Goal: Transaction & Acquisition: Download file/media

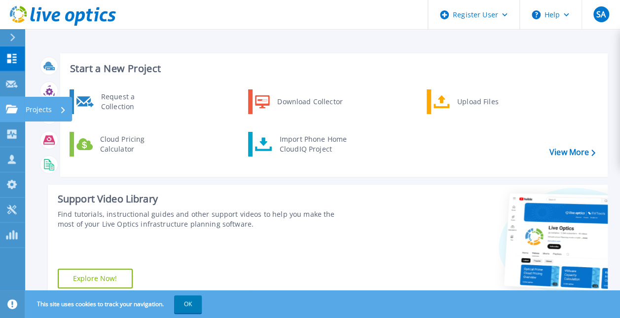
click at [12, 117] on link "Projects Projects" at bounding box center [12, 109] width 25 height 25
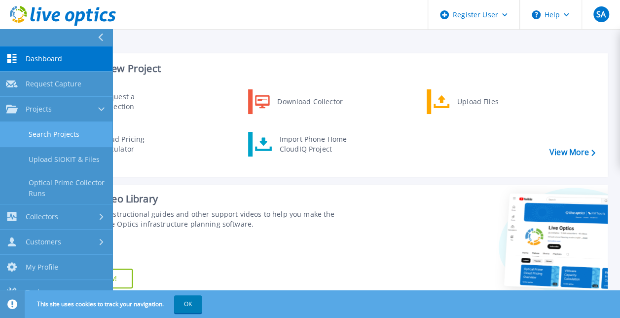
click at [60, 129] on link "Search Projects" at bounding box center [56, 134] width 113 height 25
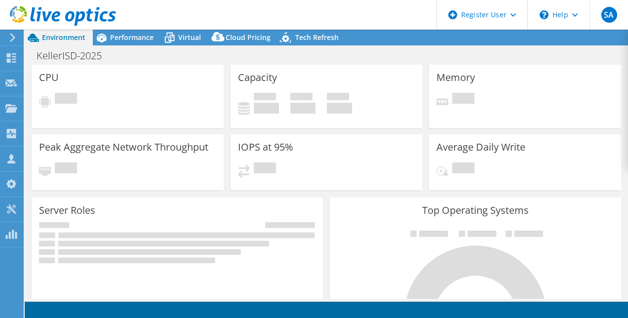
select select "USD"
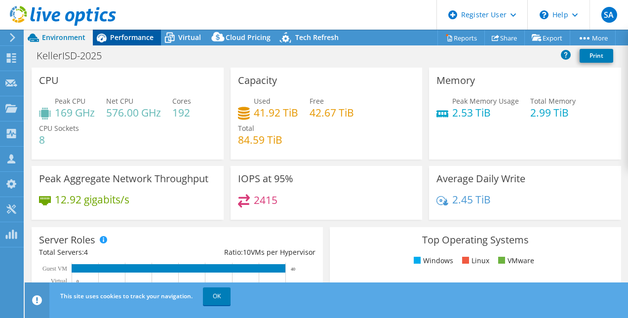
click at [129, 34] on span "Performance" at bounding box center [131, 37] width 43 height 9
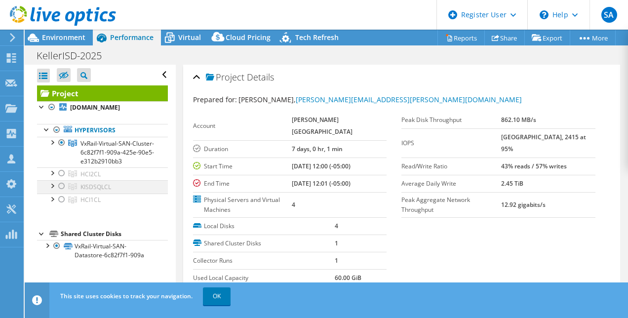
click at [63, 192] on div at bounding box center [62, 186] width 10 height 12
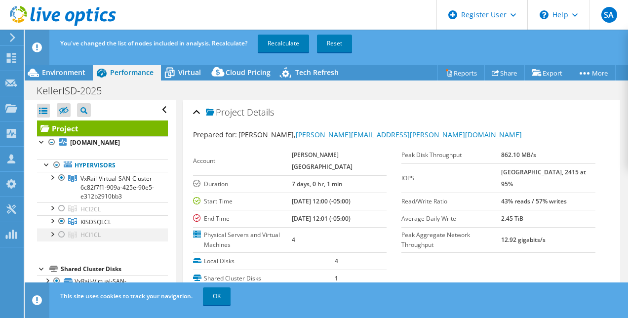
click at [61, 240] on div at bounding box center [62, 234] width 10 height 12
click at [281, 38] on link "Recalculate" at bounding box center [283, 44] width 51 height 18
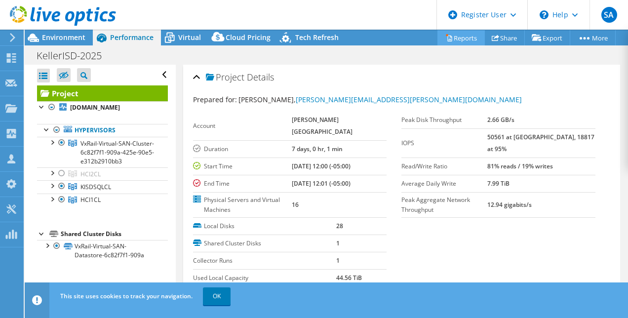
click at [445, 40] on icon at bounding box center [448, 37] width 7 height 7
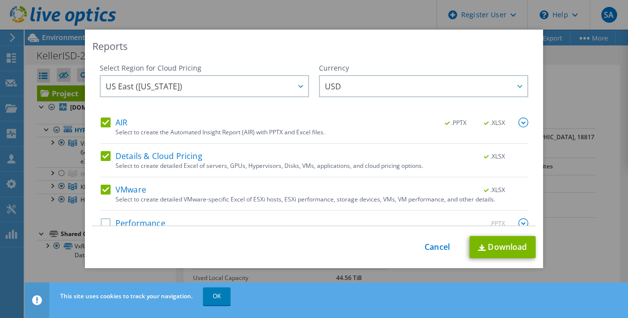
scroll to position [17, 0]
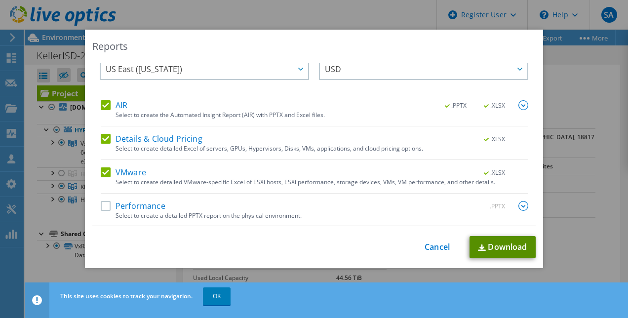
click at [478, 247] on img at bounding box center [482, 247] width 8 height 6
click at [557, 72] on div "Reports Select Region for Cloud Pricing Asia Pacific ([GEOGRAPHIC_DATA]) [GEOGR…" at bounding box center [314, 159] width 628 height 259
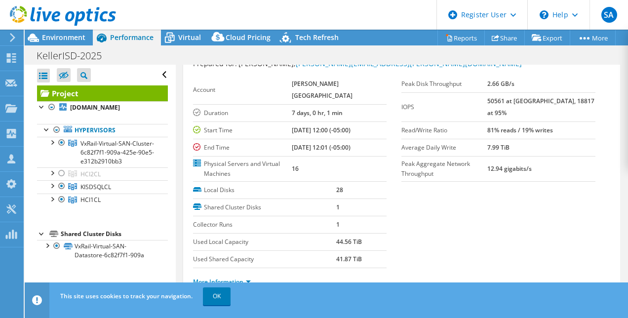
scroll to position [36, 0]
click at [463, 44] on link "Reports" at bounding box center [460, 37] width 47 height 15
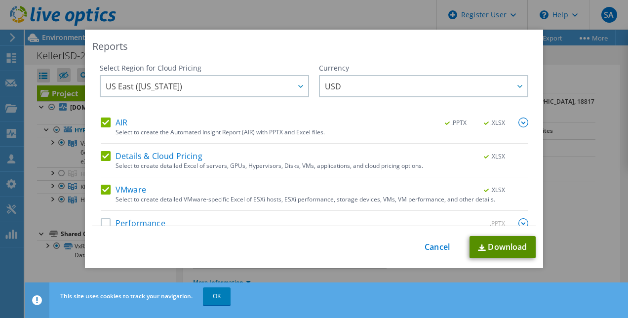
click at [481, 251] on link "Download" at bounding box center [502, 247] width 66 height 22
click at [554, 76] on div "Reports Select Region for Cloud Pricing Asia Pacific ([GEOGRAPHIC_DATA]) [GEOGR…" at bounding box center [314, 159] width 628 height 259
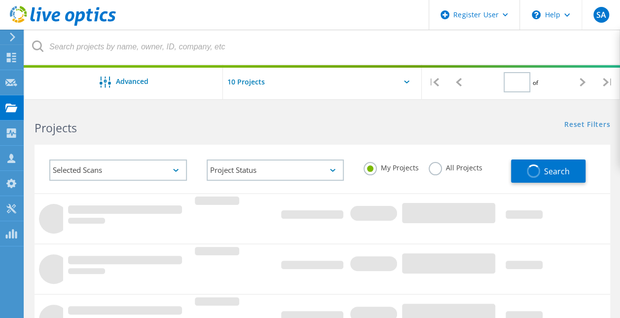
type input "1"
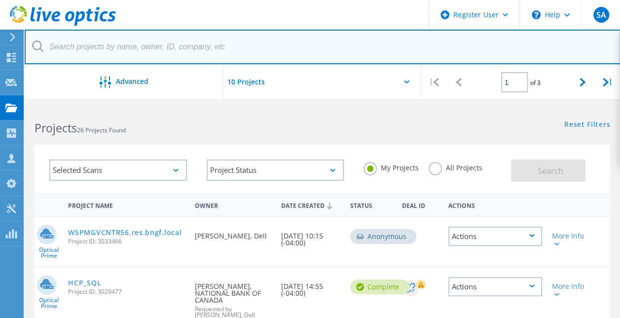
click at [101, 44] on input "text" at bounding box center [323, 47] width 596 height 35
paste input "3049135"
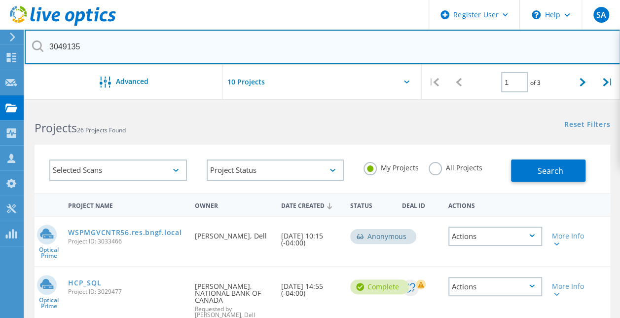
type input "3049135"
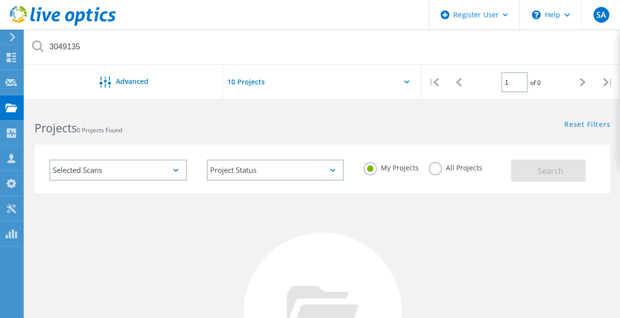
click at [443, 163] on label "All Projects" at bounding box center [456, 166] width 54 height 9
click at [0, 0] on input "All Projects" at bounding box center [0, 0] width 0 height 0
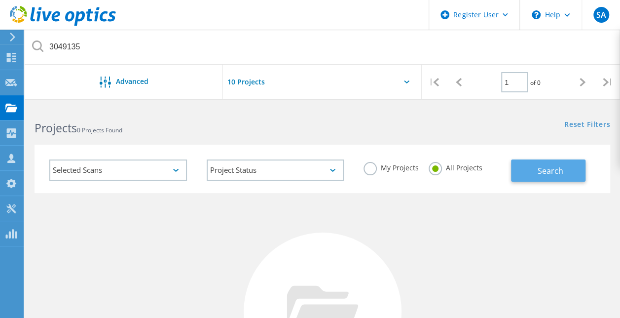
click at [519, 175] on button "Search" at bounding box center [548, 170] width 75 height 22
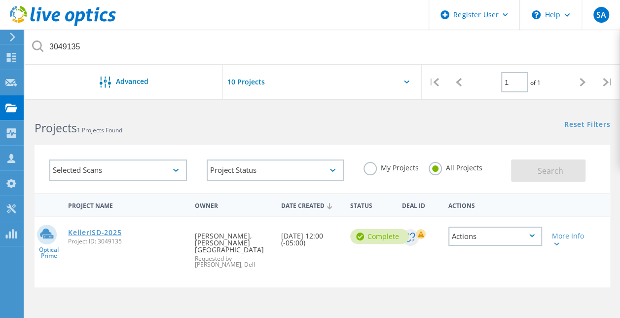
click at [93, 231] on link "KellerISD-2025" at bounding box center [94, 232] width 53 height 7
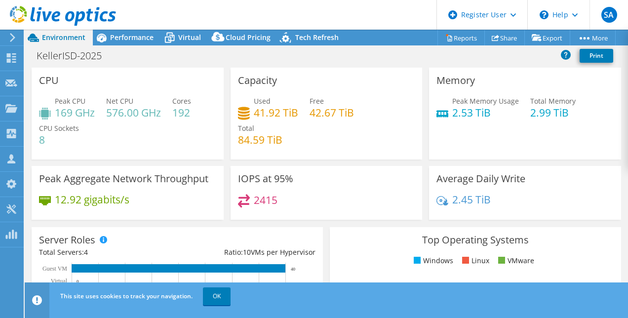
scroll to position [43, 0]
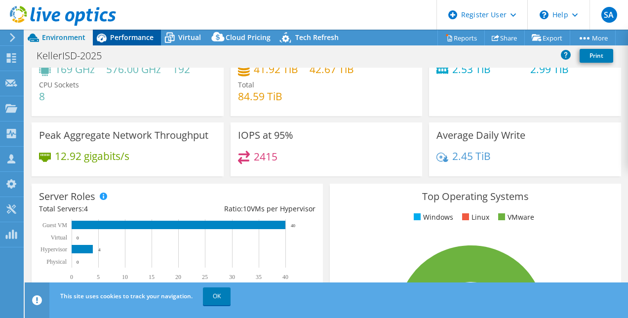
click at [130, 31] on div "Performance" at bounding box center [127, 38] width 68 height 16
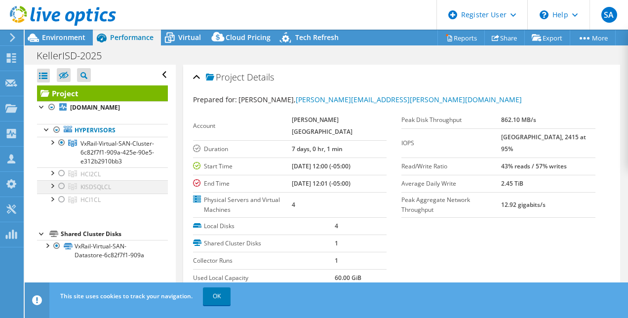
click at [58, 192] on div at bounding box center [62, 186] width 10 height 12
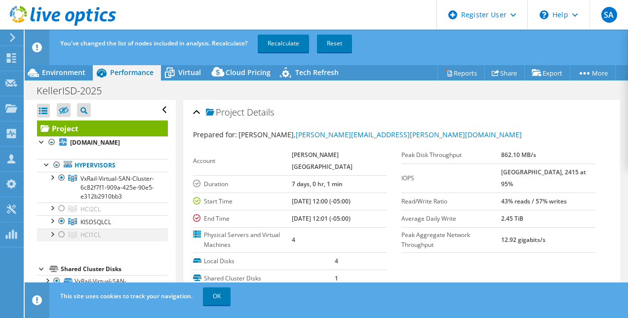
click at [60, 240] on div at bounding box center [62, 234] width 10 height 12
click at [307, 45] on link "Recalculate" at bounding box center [283, 44] width 51 height 18
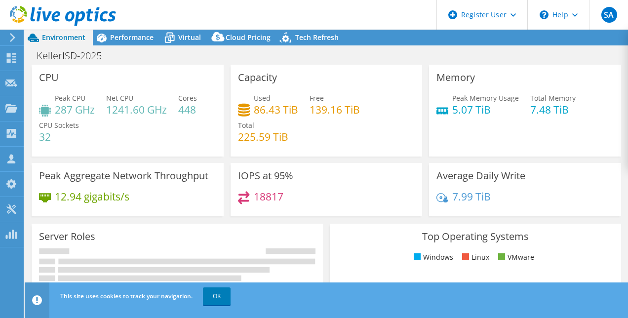
select select "USD"
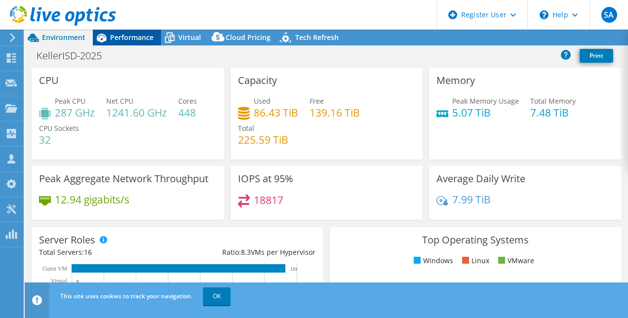
click at [153, 38] on div "Performance" at bounding box center [127, 38] width 68 height 16
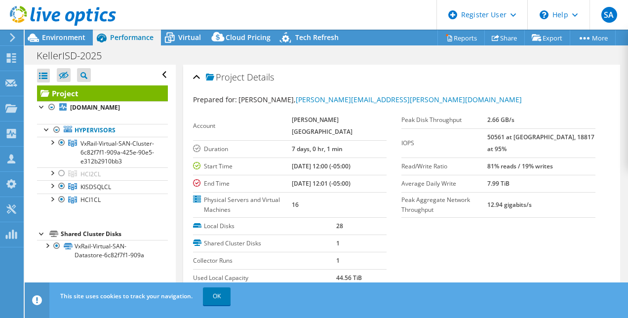
click at [462, 30] on li "Reports" at bounding box center [461, 38] width 45 height 16
click at [458, 35] on link "Reports" at bounding box center [460, 37] width 47 height 15
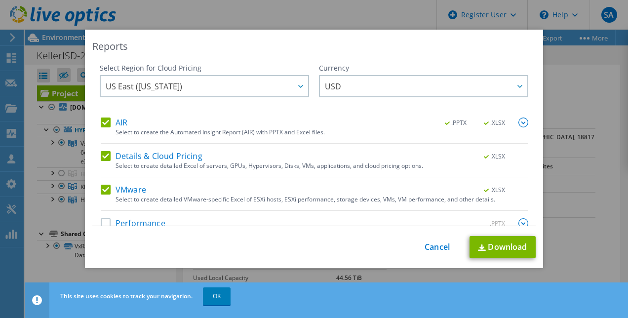
scroll to position [17, 0]
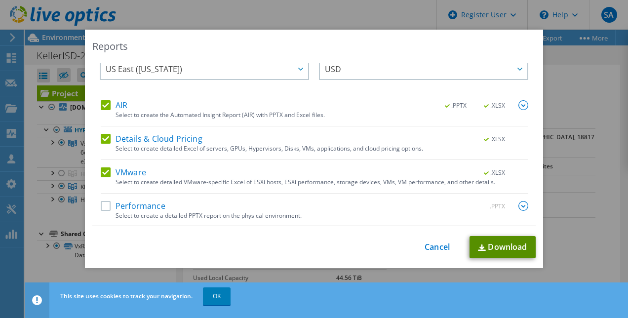
click at [478, 242] on link "Download" at bounding box center [502, 247] width 66 height 22
click at [563, 57] on div "Reports Select Region for Cloud Pricing Asia Pacific ([GEOGRAPHIC_DATA]) [GEOGR…" at bounding box center [314, 159] width 628 height 259
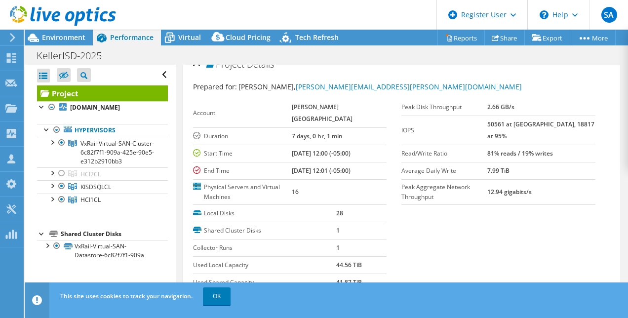
scroll to position [0, 0]
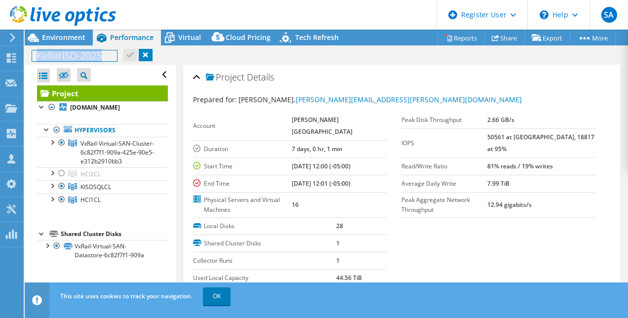
drag, startPoint x: 34, startPoint y: 55, endPoint x: 108, endPoint y: 59, distance: 74.1
click at [108, 59] on h1 "KellerISD-2025" at bounding box center [74, 55] width 85 height 11
copy h1 "KellerISD-2025"
